Goal: Check status

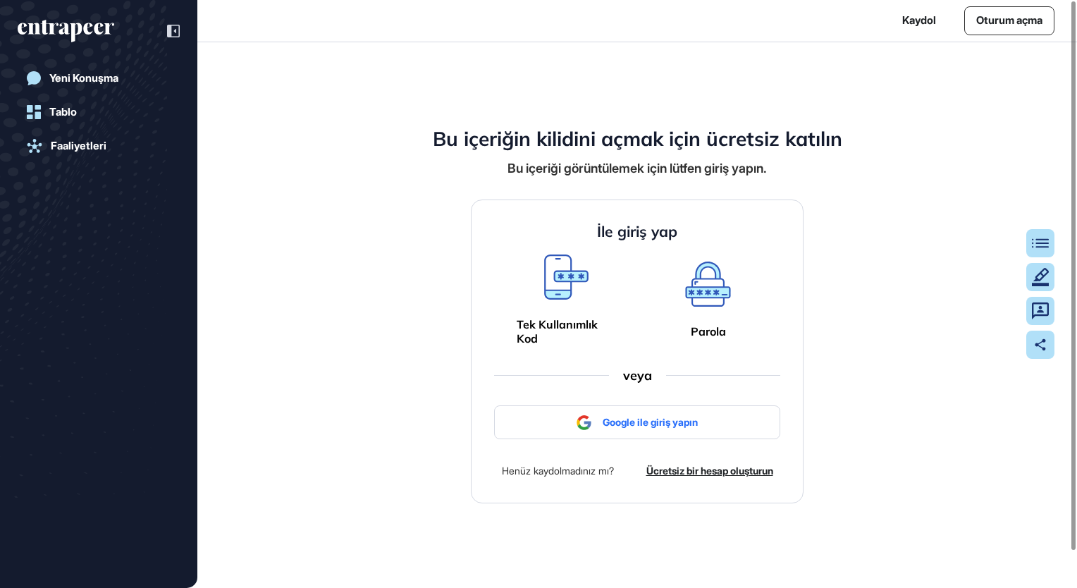
click at [643, 225] on h4 "İle giriş yap" at bounding box center [637, 232] width 80 height 18
click at [699, 297] on icon at bounding box center [707, 283] width 45 height 45
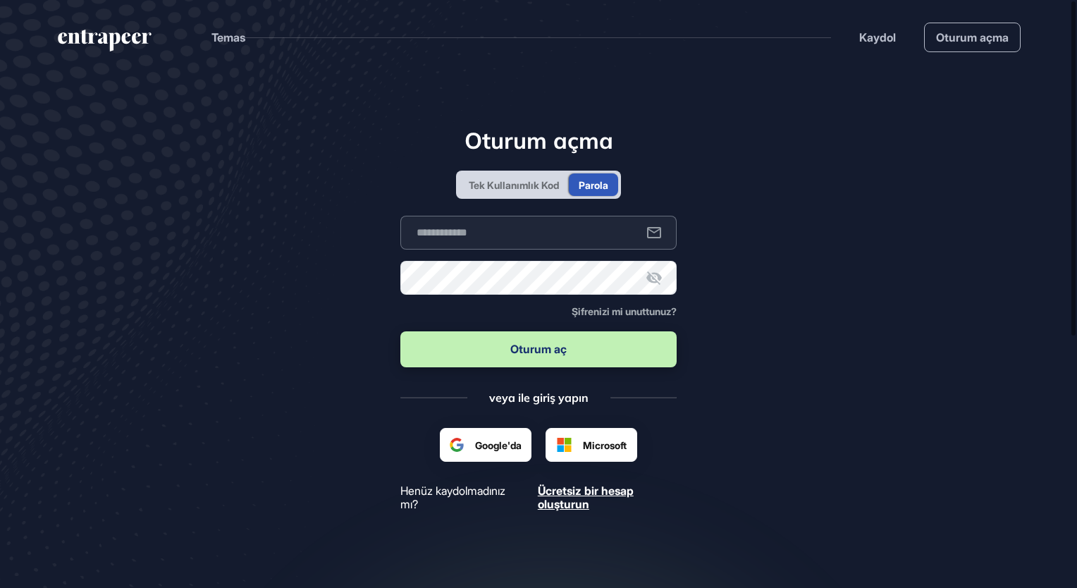
click at [471, 235] on input "text" at bounding box center [538, 233] width 276 height 34
type input "**********"
click at [400, 331] on button "Oturum aç" at bounding box center [538, 349] width 276 height 36
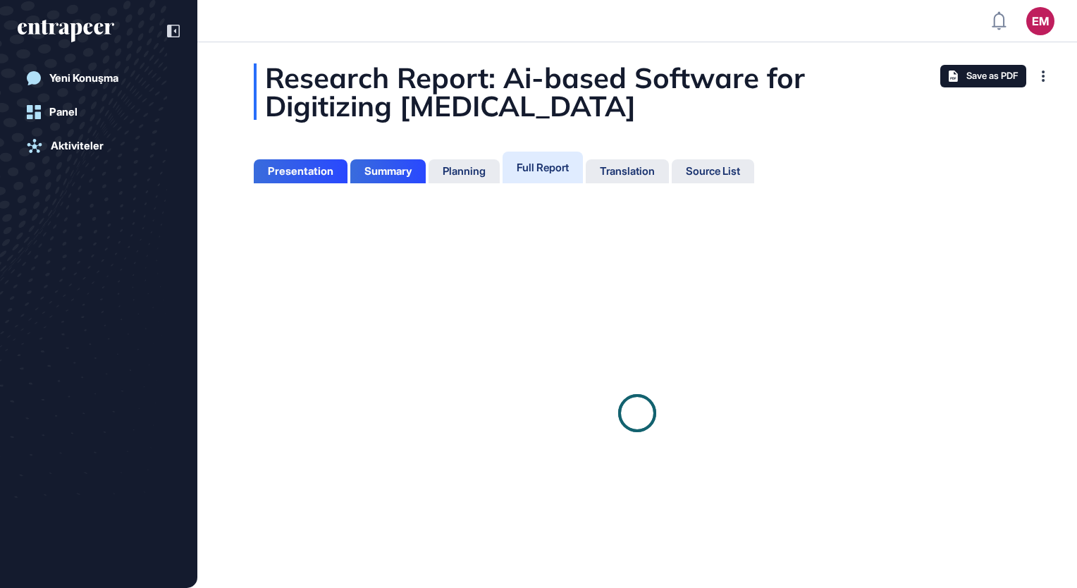
scroll to position [517, 4]
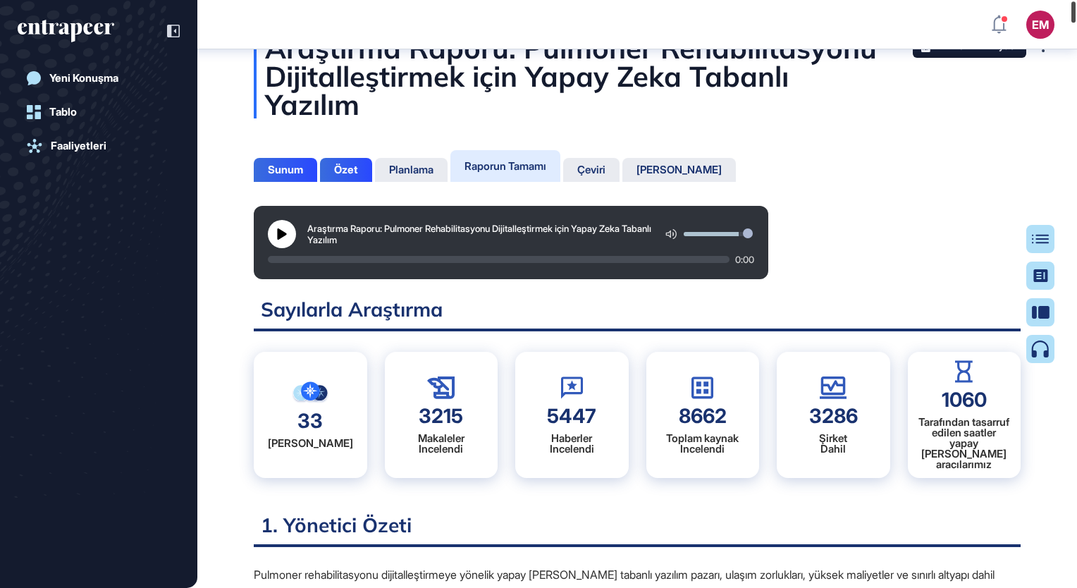
scroll to position [37, 0]
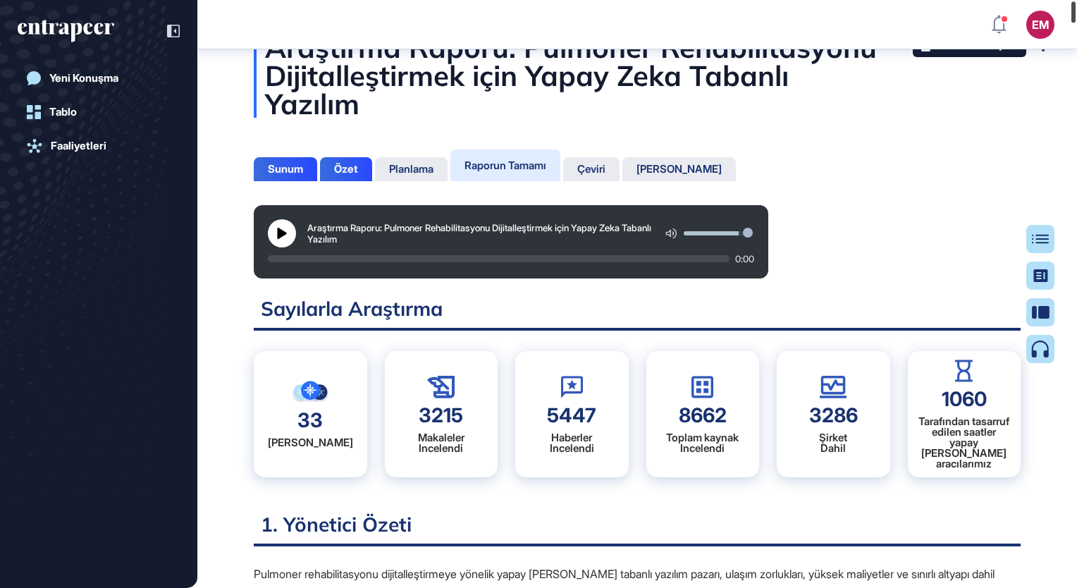
drag, startPoint x: 1075, startPoint y: 42, endPoint x: 1079, endPoint y: 8, distance: 34.0
click at [1076, 8] on html "EM Tablo Profil İçeriğim Daha Fazla Veri İsteyin Yeni Konuşma Tablo Faaliyetler…" at bounding box center [538, 294] width 1077 height 588
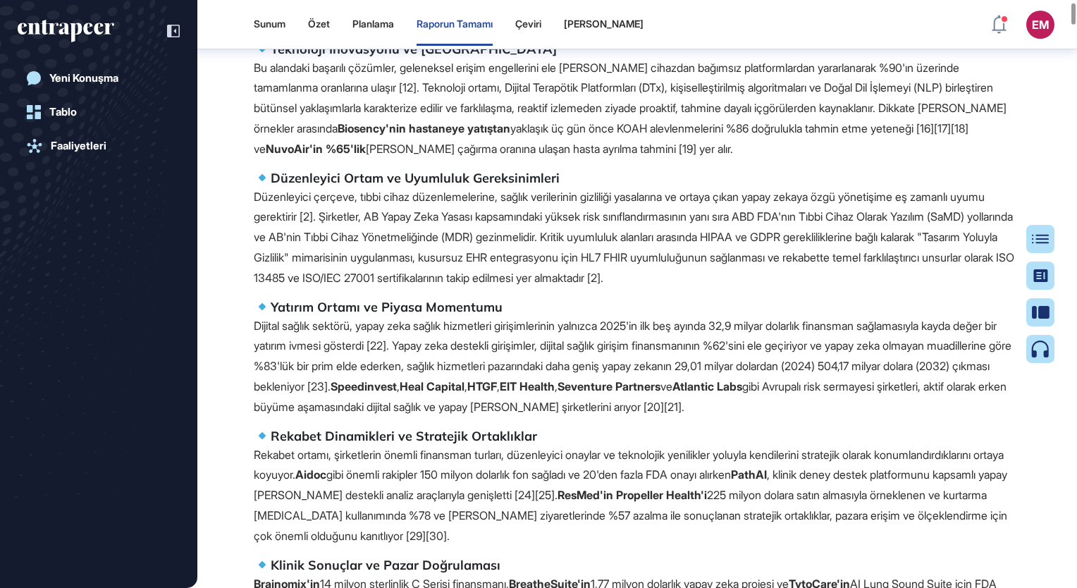
scroll to position [953, 0]
